Goal: Task Accomplishment & Management: Complete application form

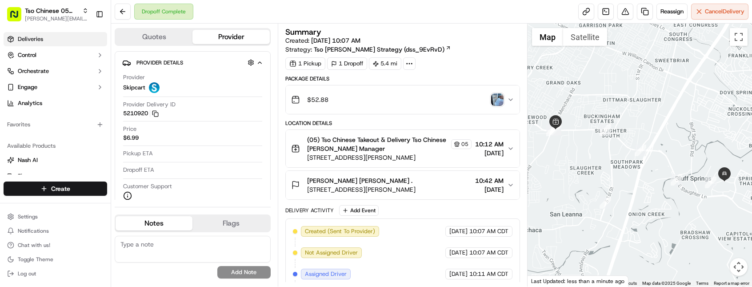
click at [73, 38] on link "Deliveries" at bounding box center [55, 39] width 103 height 14
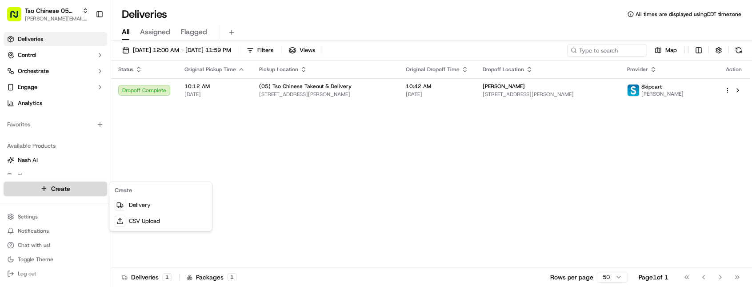
click at [78, 188] on html "Tso Chinese 05 Menchaca [EMAIL_ADDRESS][DOMAIN_NAME] Toggle Sidebar Deliveries …" at bounding box center [376, 143] width 752 height 287
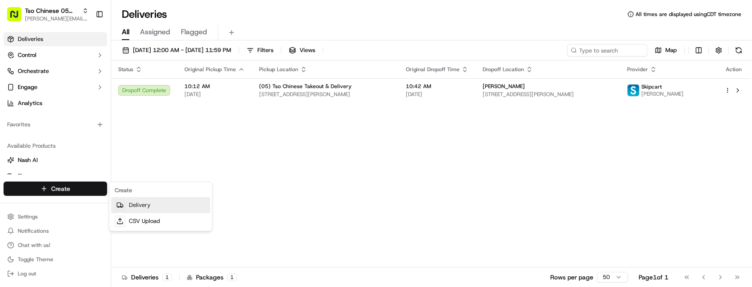
click at [132, 209] on link "Delivery" at bounding box center [160, 205] width 99 height 16
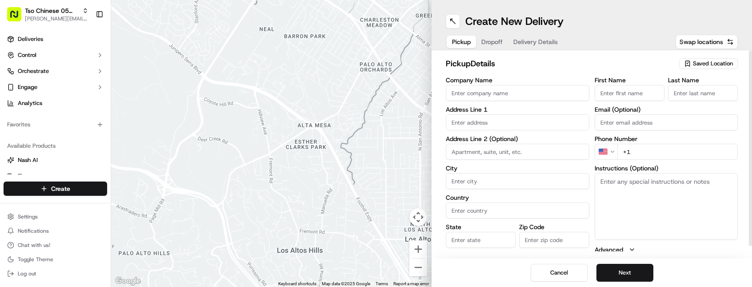
click at [711, 63] on span "Saved Location" at bounding box center [713, 64] width 40 height 8
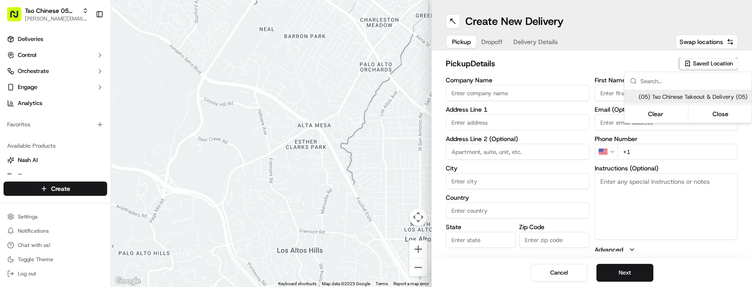
click at [693, 101] on span "(05) Tso Chinese Takeout & Delivery (05)" at bounding box center [692, 97] width 109 height 8
type input "(05) Tso Chinese Takeout & Delivery"
type input "[STREET_ADDRESS][PERSON_NAME]"
type input "Ste 100"
type input "Austin"
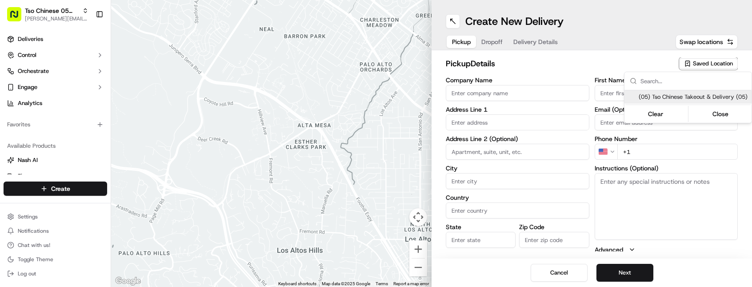
type input "US"
type input "[GEOGRAPHIC_DATA]"
type input "78748"
type input "Tso Chinese"
type input "[PERSON_NAME] Manager"
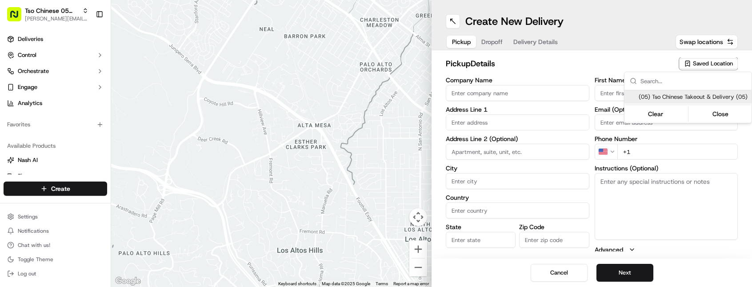
type input "[EMAIL_ADDRESS][DOMAIN_NAME]"
type input "[PHONE_NUMBER]"
type textarea "Submit a picture displaying address & food as Proof of Delivery. Envía una foto…"
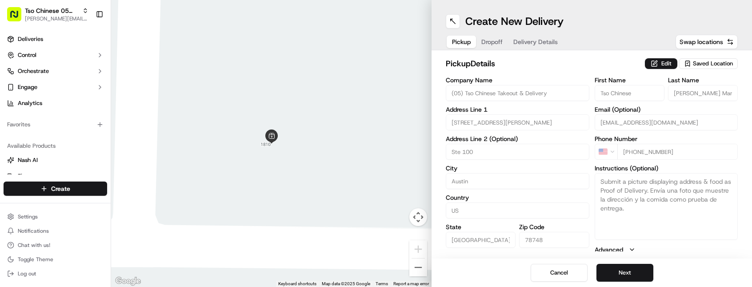
click at [631, 276] on html "Tso Chinese 05 Menchaca [EMAIL_ADDRESS][DOMAIN_NAME] Toggle Sidebar Deliveries …" at bounding box center [376, 143] width 752 height 287
click at [631, 276] on button "Next" at bounding box center [624, 272] width 57 height 18
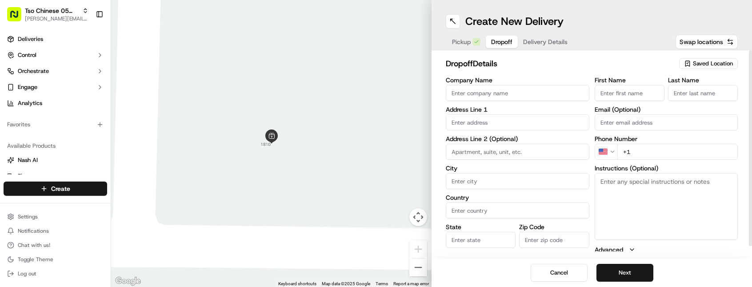
click at [625, 94] on input "First Name" at bounding box center [629, 93] width 70 height 16
paste input "[PERSON_NAME]"
type input "[PERSON_NAME]"
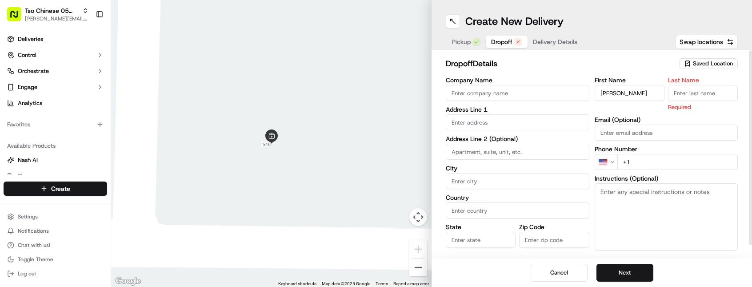
click at [525, 95] on input "Company Name" at bounding box center [517, 93] width 143 height 16
paste input "[PERSON_NAME]"
type input "[PERSON_NAME]"
click at [689, 93] on input "Last Name" at bounding box center [703, 93] width 70 height 16
type input "."
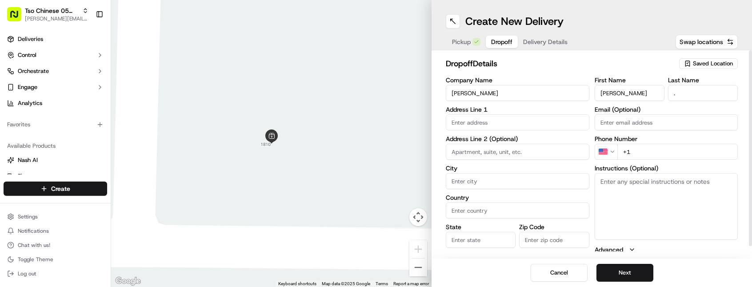
click at [643, 153] on input "+1" at bounding box center [677, 151] width 121 height 16
paste input "[PHONE_NUMBER]"
type input "[PHONE_NUMBER]"
click at [486, 119] on input "text" at bounding box center [517, 122] width 143 height 16
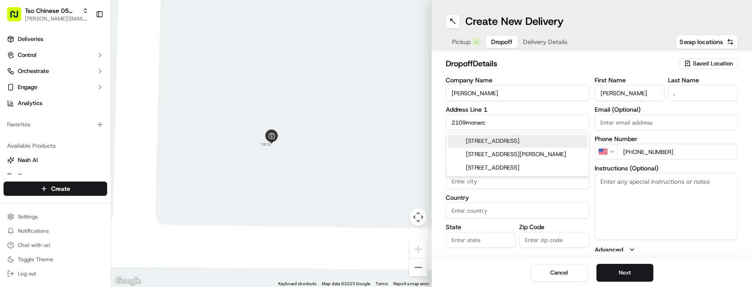
click at [478, 140] on div "[STREET_ADDRESS]" at bounding box center [517, 140] width 139 height 13
type input "[STREET_ADDRESS]"
type input "Austin"
type input "[GEOGRAPHIC_DATA]"
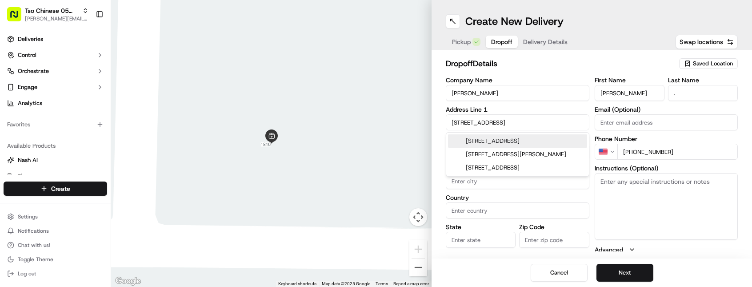
type input "78748"
type input "[STREET_ADDRESS]"
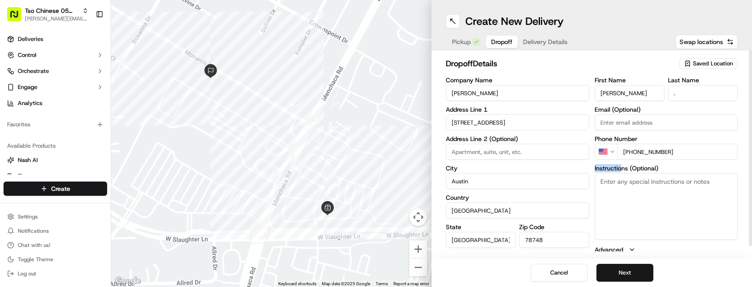
drag, startPoint x: 621, startPoint y: 171, endPoint x: 621, endPoint y: 185, distance: 13.3
click at [621, 174] on div "Instructions (Optional)" at bounding box center [665, 202] width 143 height 75
click at [621, 185] on textarea "Instructions (Optional)" at bounding box center [665, 206] width 143 height 67
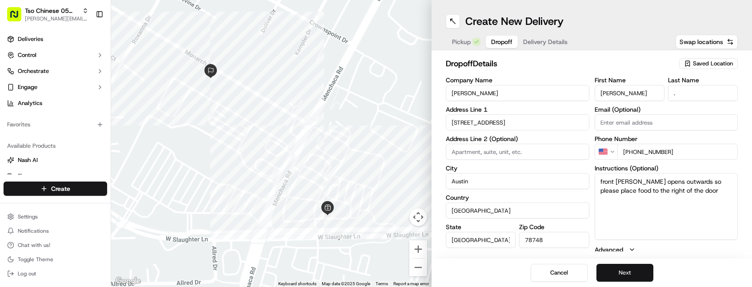
type textarea "front [PERSON_NAME] opens outwards so please place food to the right of the door"
click at [629, 272] on button "Next" at bounding box center [624, 272] width 57 height 18
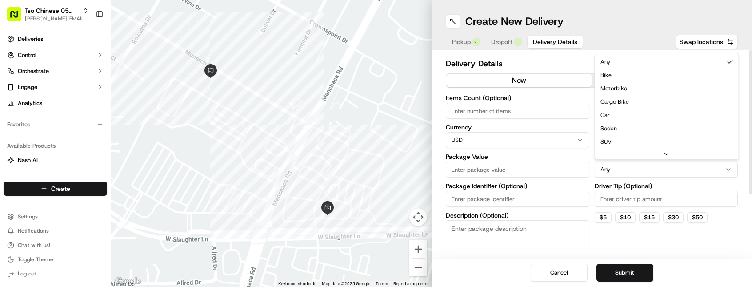
click at [640, 173] on html "Tso Chinese 05 Menchaca [EMAIL_ADDRESS][DOMAIN_NAME] Toggle Sidebar Deliveries …" at bounding box center [376, 143] width 752 height 287
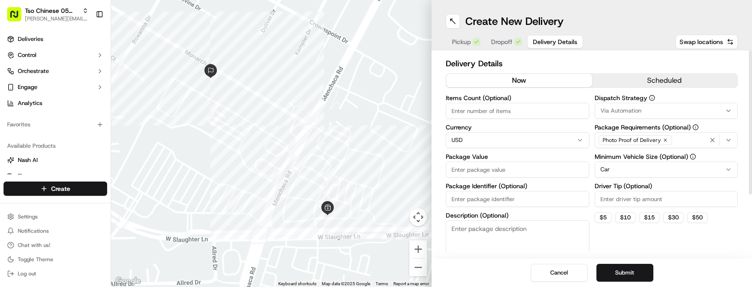
click at [633, 107] on span "Via Automation" at bounding box center [620, 111] width 41 height 8
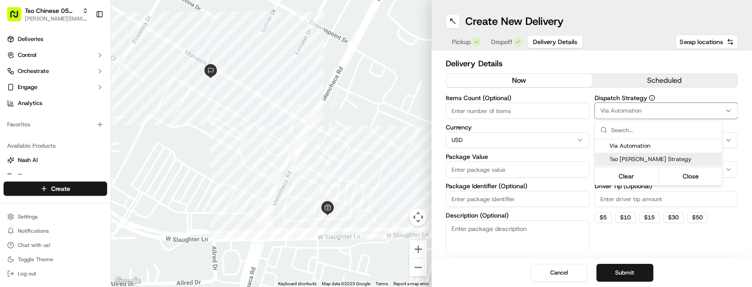
click at [633, 157] on span "Tso [PERSON_NAME] Strategy" at bounding box center [663, 159] width 109 height 8
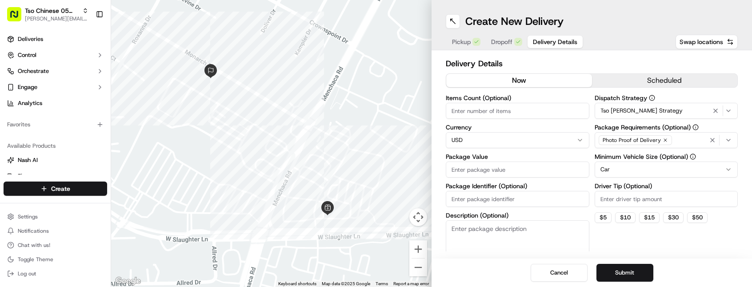
click at [613, 199] on html "Tso Chinese 05 Menchaca [EMAIL_ADDRESS][DOMAIN_NAME] Toggle Sidebar Deliveries …" at bounding box center [376, 143] width 752 height 287
click at [613, 199] on input "Driver Tip (Optional)" at bounding box center [665, 199] width 143 height 16
type input "2.00"
click at [505, 174] on input "Package Value" at bounding box center [517, 169] width 143 height 16
type input "28.04"
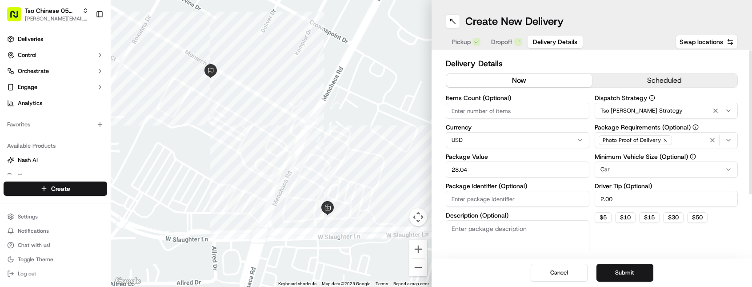
click at [553, 110] on input "Items Count (Optional)" at bounding box center [517, 111] width 143 height 16
type input "2"
click at [478, 195] on input "Package Identifier (Optional)" at bounding box center [517, 199] width 143 height 16
type input "b"
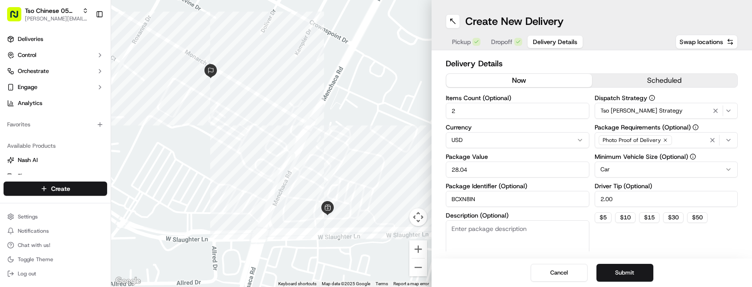
type input "BCXN8IN"
click at [622, 273] on button "Submit" at bounding box center [624, 272] width 57 height 18
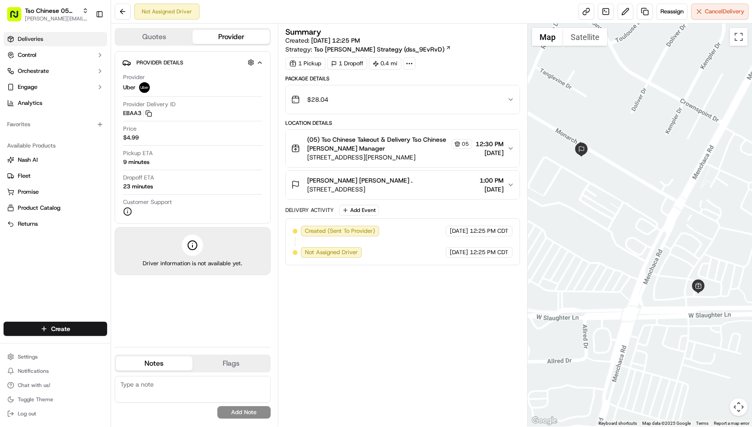
click at [62, 38] on link "Deliveries" at bounding box center [55, 39] width 103 height 14
